Goal: Information Seeking & Learning: Learn about a topic

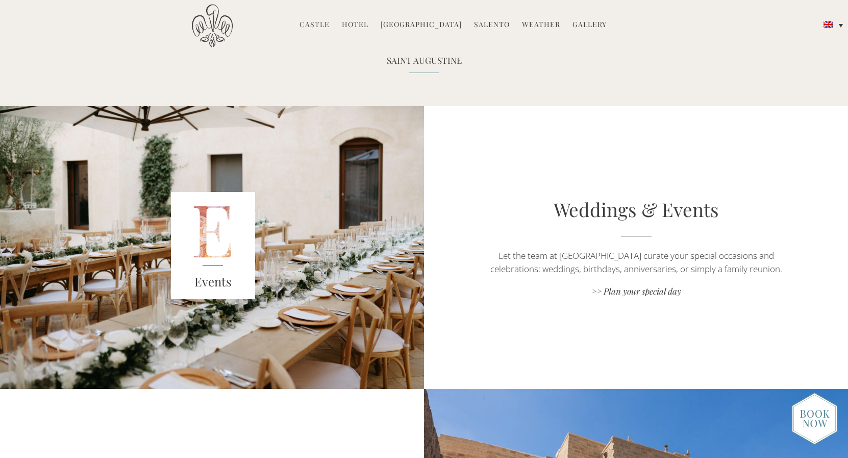
scroll to position [1453, 0]
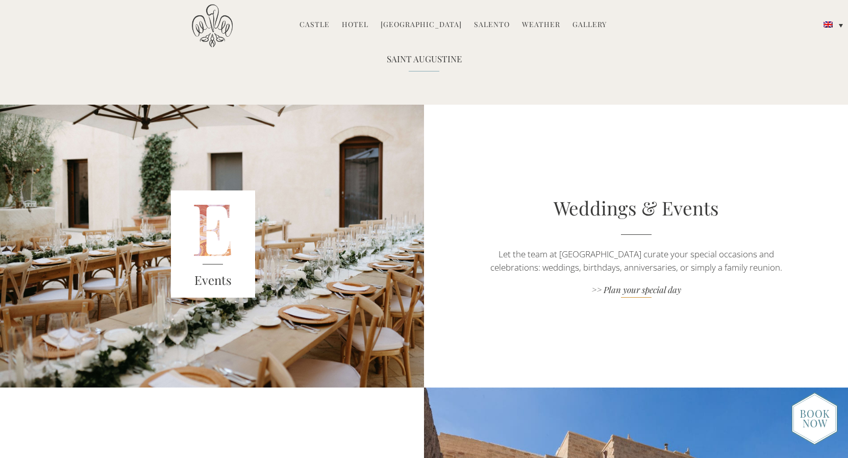
click at [630, 292] on link ">> Plan your special day" at bounding box center [636, 291] width 297 height 14
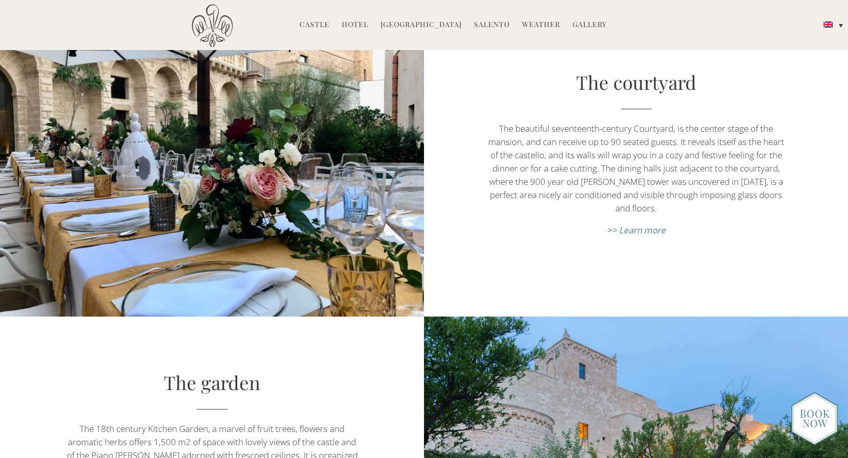
scroll to position [3022, 0]
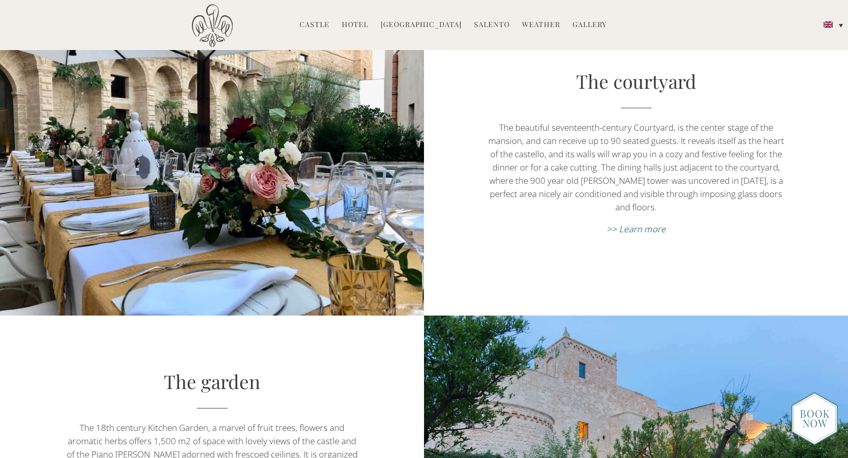
click at [587, 27] on link "Gallery" at bounding box center [590, 25] width 34 height 12
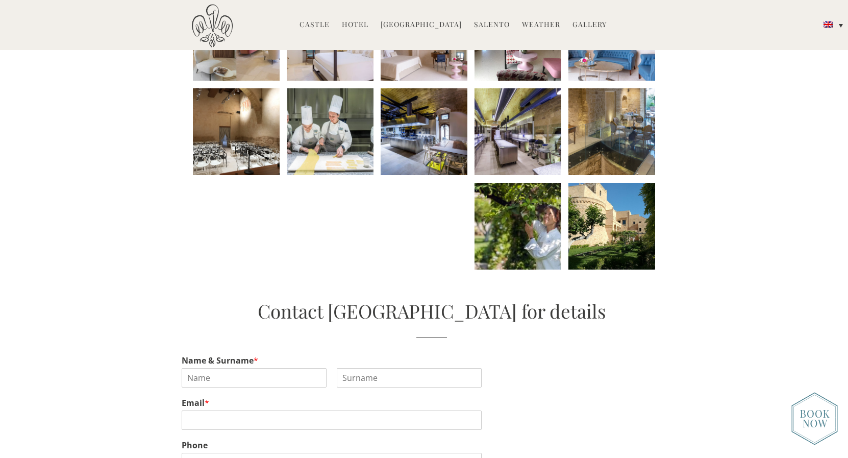
scroll to position [499, 0]
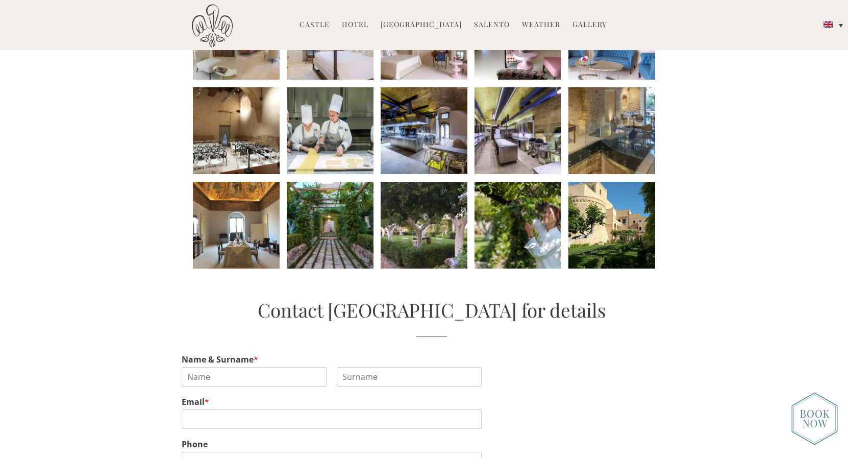
click at [502, 204] on li at bounding box center [518, 225] width 87 height 87
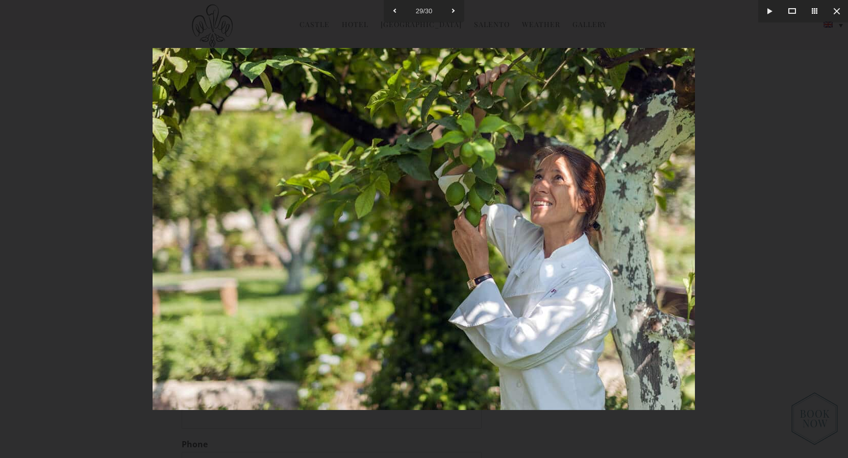
click at [103, 175] on div at bounding box center [424, 229] width 848 height 458
